Goal: Task Accomplishment & Management: Use online tool/utility

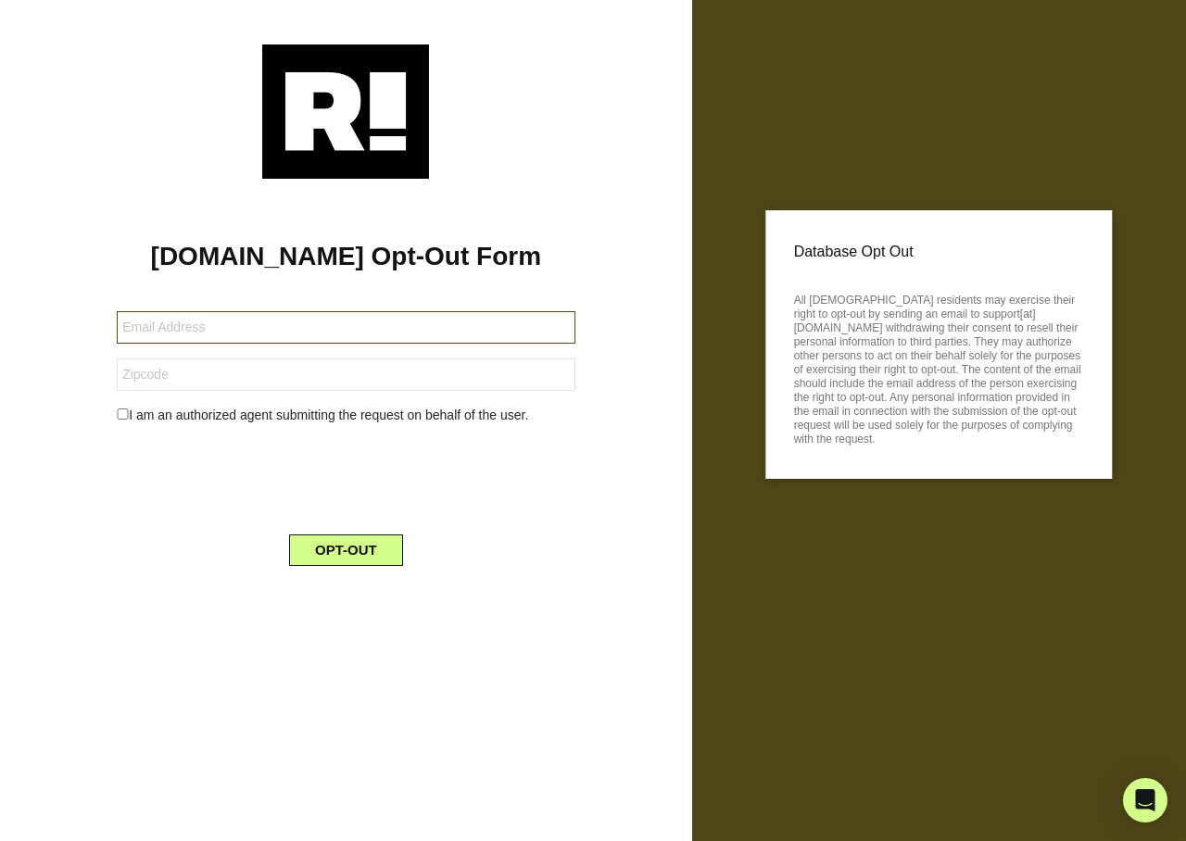
type input "rjjmcummins@yahoo.com"
type input "99156"
type input "mcginnclinical@yahoo.com"
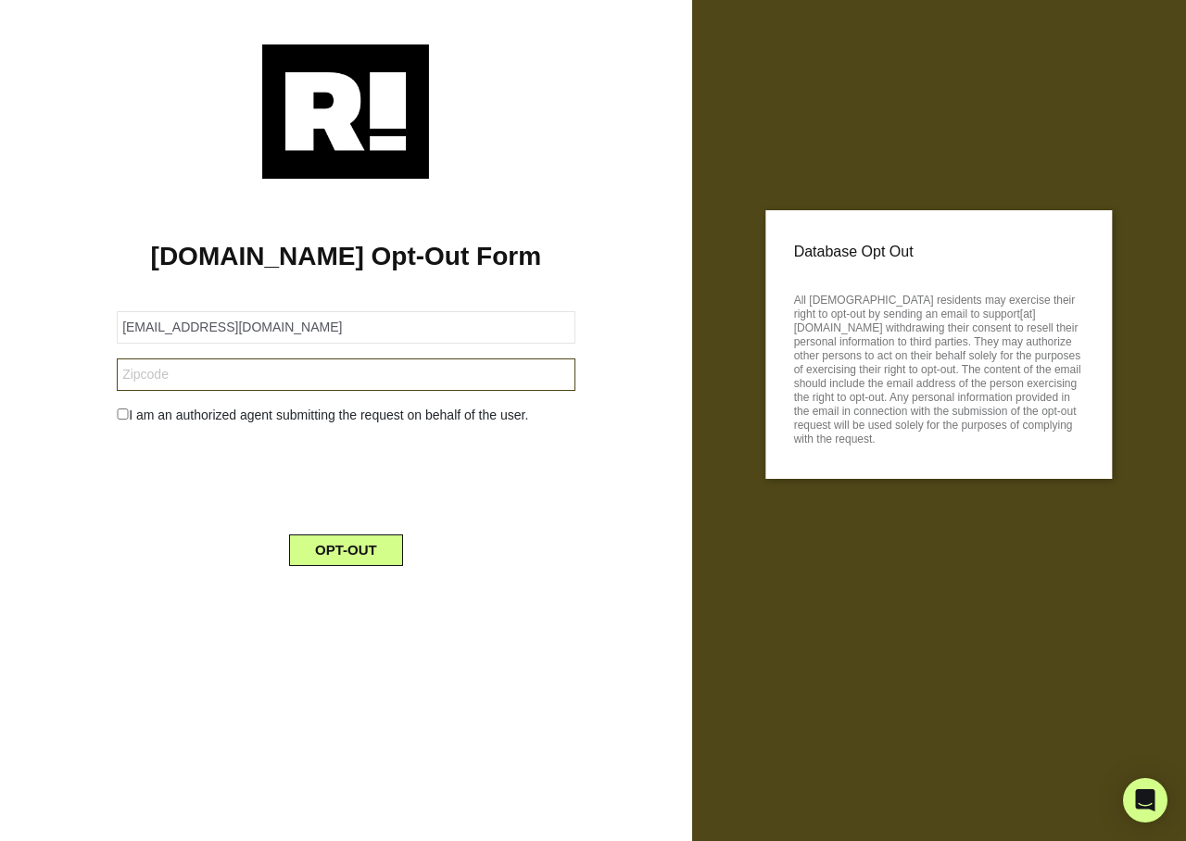
type input "19460"
